Goal: Complete application form

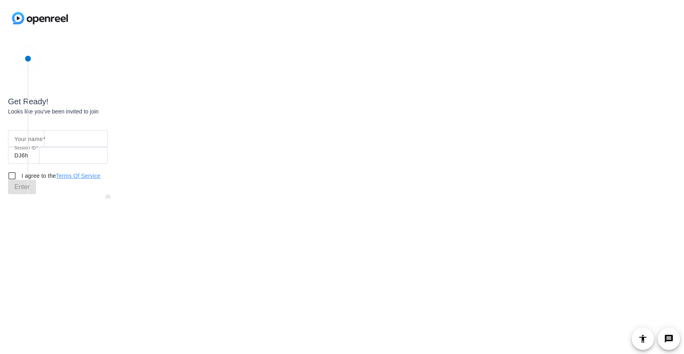
click at [16, 140] on mat-label "Your name" at bounding box center [28, 139] width 28 height 6
click at [16, 140] on input "Your name" at bounding box center [57, 139] width 87 height 10
type input "[PERSON_NAME]"
click at [12, 175] on input "I agree to the Terms Of Service" at bounding box center [12, 176] width 16 height 16
checkbox input "true"
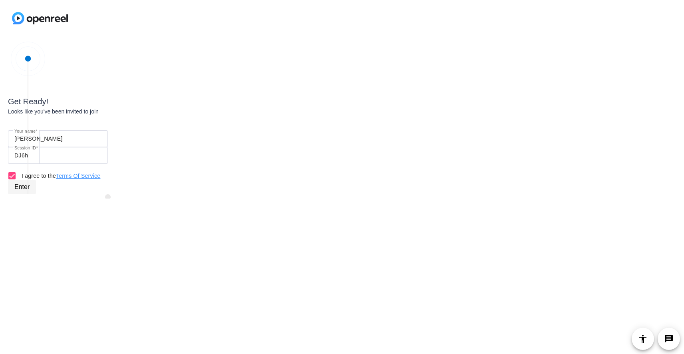
click at [18, 188] on span "Enter" at bounding box center [21, 187] width 15 height 10
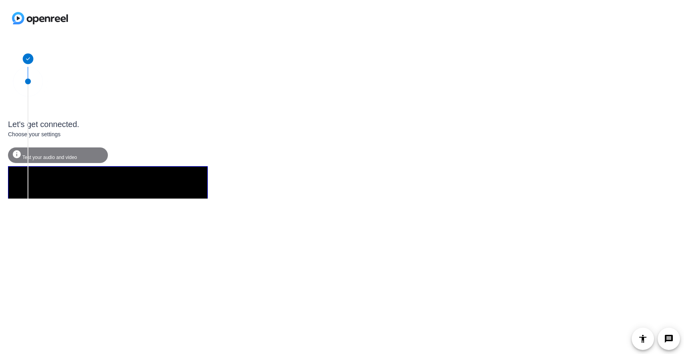
click at [234, 260] on body "Get Ready! Looks like you've been invited to join Let's get connected. Choose y…" at bounding box center [342, 177] width 684 height 354
